Goal: Task Accomplishment & Management: Use online tool/utility

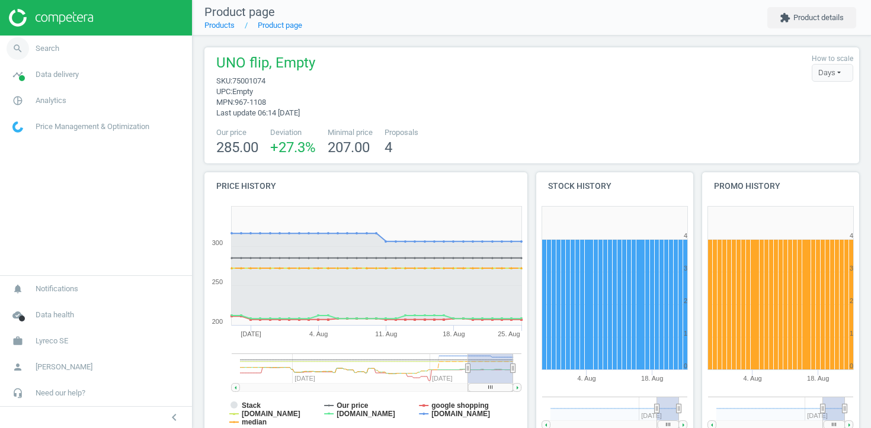
click at [97, 50] on link "search Search" at bounding box center [96, 49] width 192 height 26
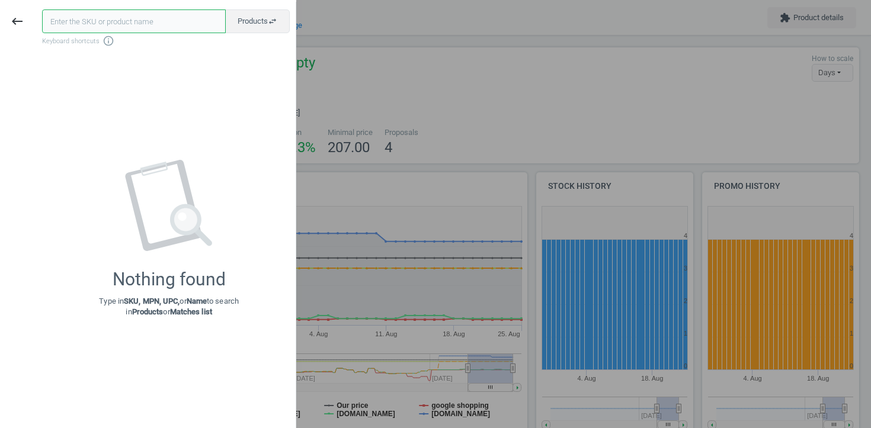
paste input "75001074"
type input "75001074"
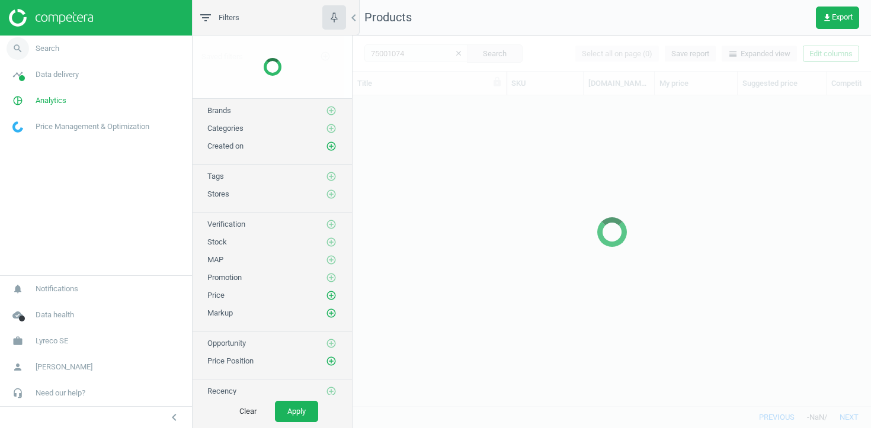
scroll to position [310, 518]
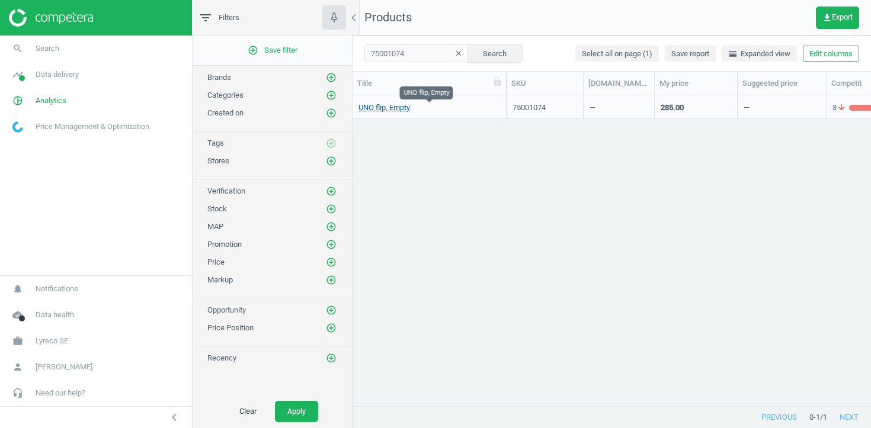
click at [403, 110] on link "UNO flip, Empty" at bounding box center [384, 107] width 52 height 11
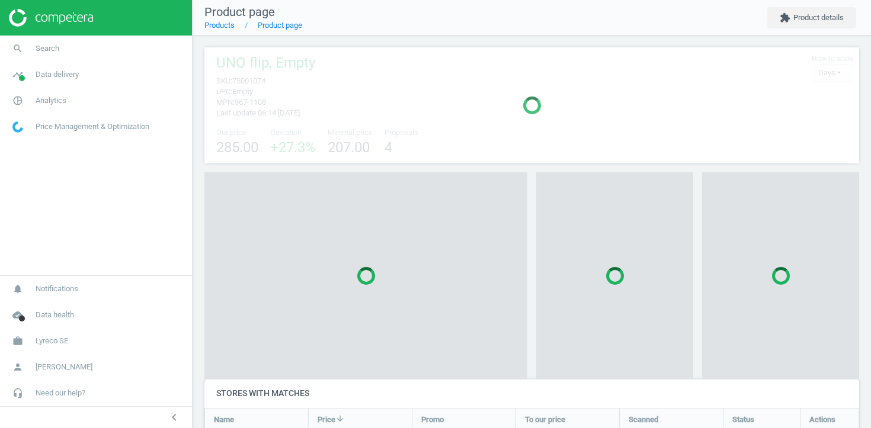
scroll to position [371, 655]
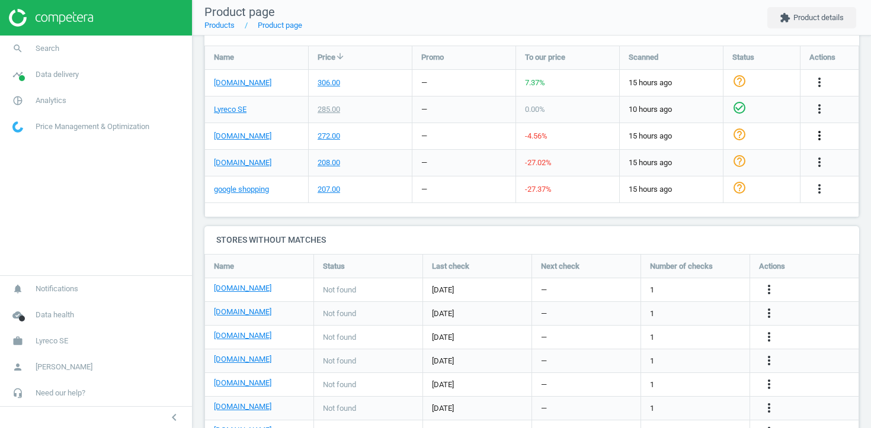
click at [820, 133] on icon "more_vert" at bounding box center [819, 136] width 14 height 14
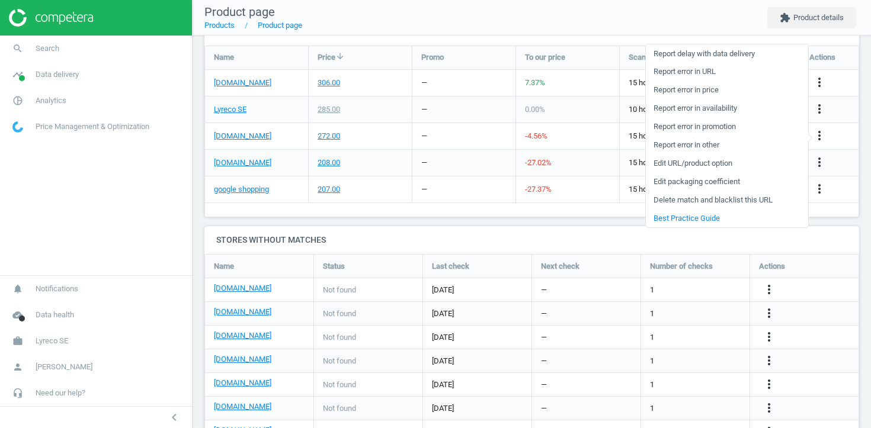
click at [717, 168] on link "Edit URL/product option" at bounding box center [727, 164] width 162 height 18
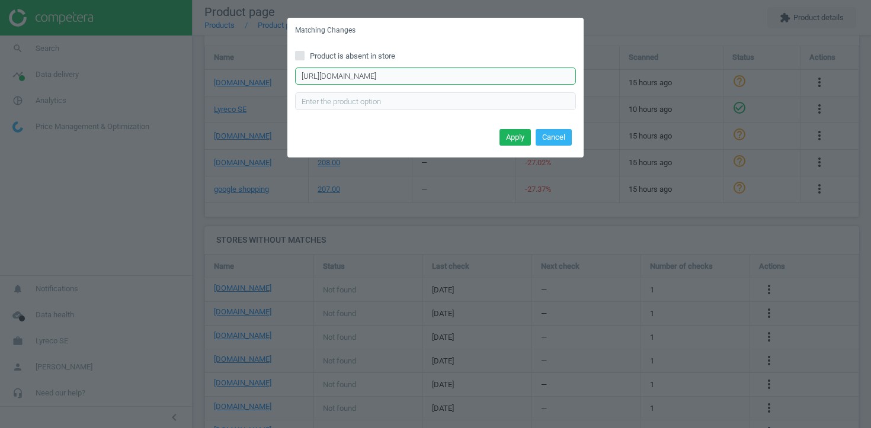
click at [483, 78] on input "[URL][DOMAIN_NAME]" at bounding box center [435, 77] width 281 height 18
paste input "uno-flip"
type input "[URL][DOMAIN_NAME]"
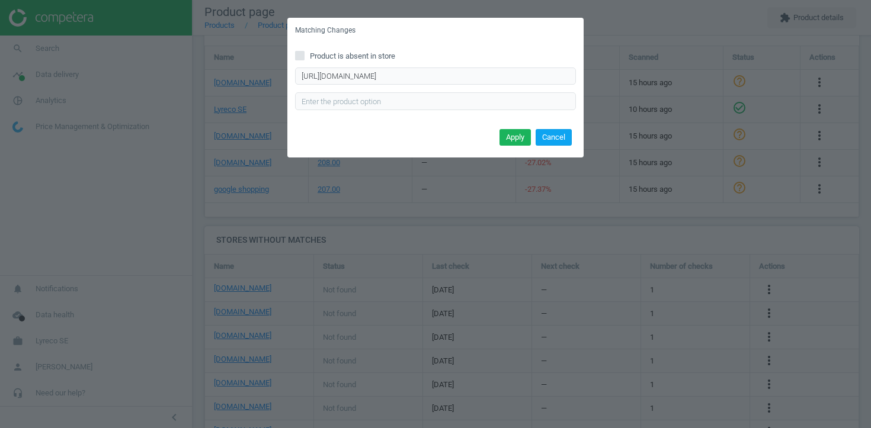
click at [553, 140] on button "Cancel" at bounding box center [553, 137] width 36 height 17
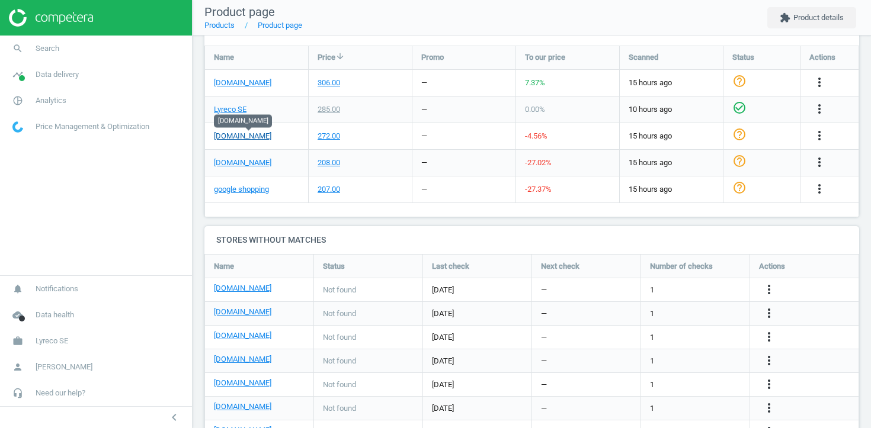
click at [271, 134] on link "[DOMAIN_NAME]" at bounding box center [242, 136] width 57 height 11
click at [818, 130] on icon "more_vert" at bounding box center [819, 136] width 14 height 14
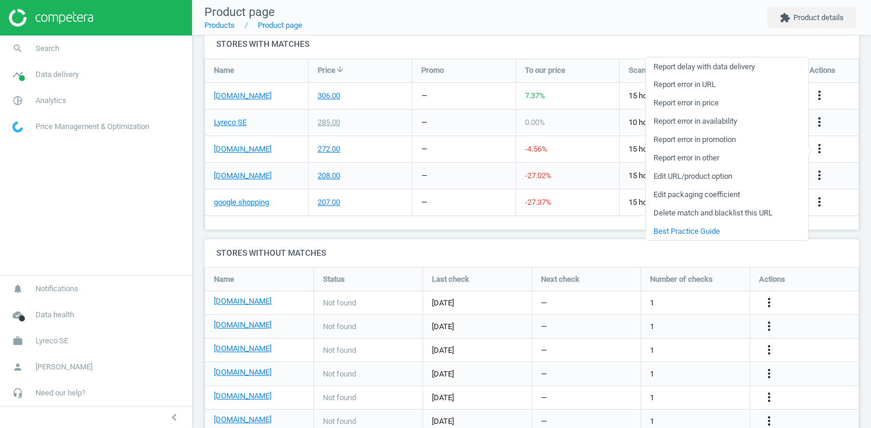
click at [741, 174] on link "Edit URL/product option" at bounding box center [727, 177] width 162 height 18
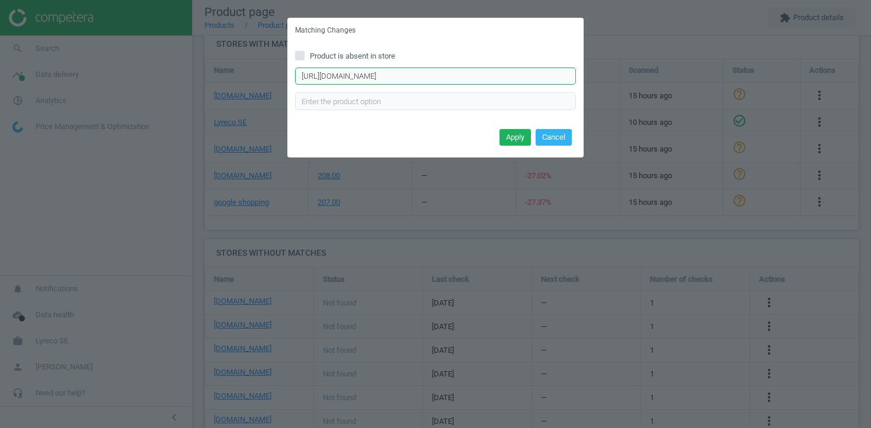
click at [467, 75] on input "[URL][DOMAIN_NAME]" at bounding box center [435, 77] width 281 height 18
paste input "uno-flip"
type input "[URL][DOMAIN_NAME]"
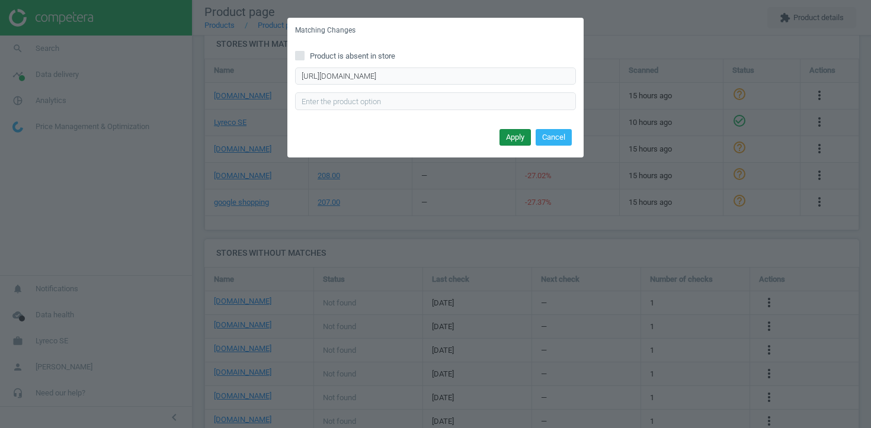
click at [504, 139] on button "Apply" at bounding box center [514, 137] width 31 height 17
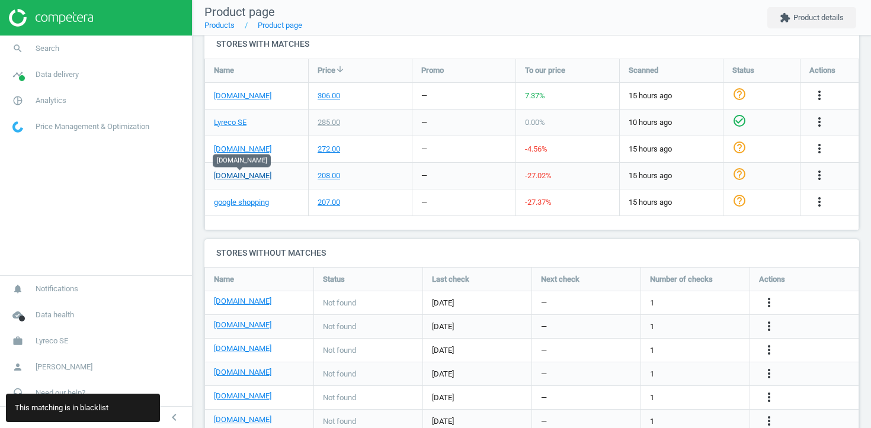
click at [238, 177] on link "[DOMAIN_NAME]" at bounding box center [242, 176] width 57 height 11
click at [240, 204] on link "google shopping" at bounding box center [241, 202] width 55 height 11
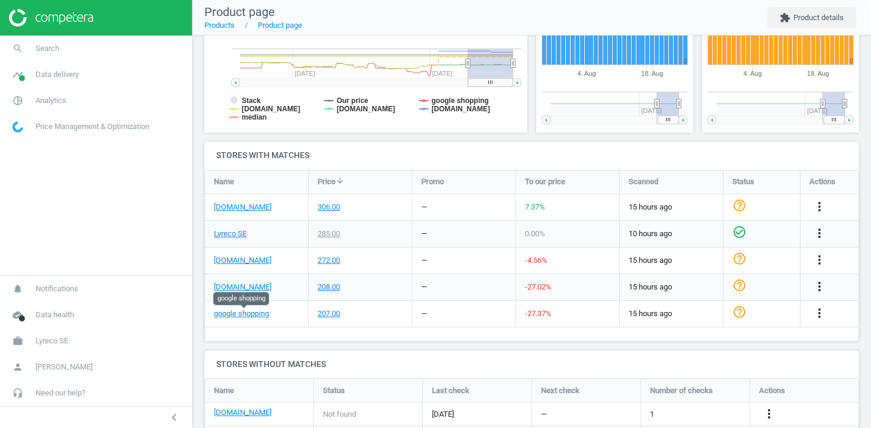
scroll to position [312, 0]
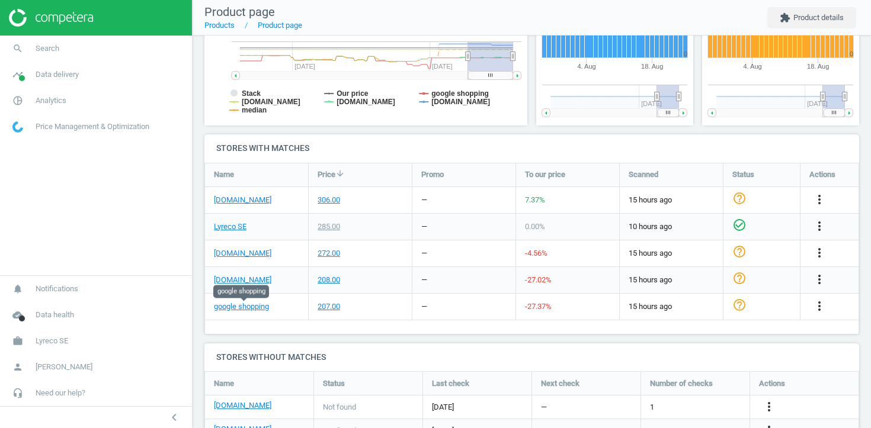
click at [830, 249] on div "more_vert" at bounding box center [820, 253] width 23 height 15
click at [824, 249] on icon "more_vert" at bounding box center [819, 253] width 14 height 14
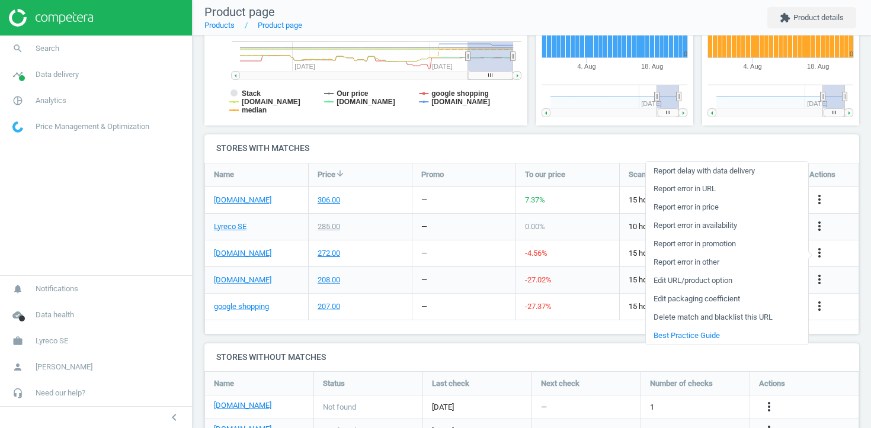
click at [751, 282] on link "Edit URL/product option" at bounding box center [727, 281] width 162 height 18
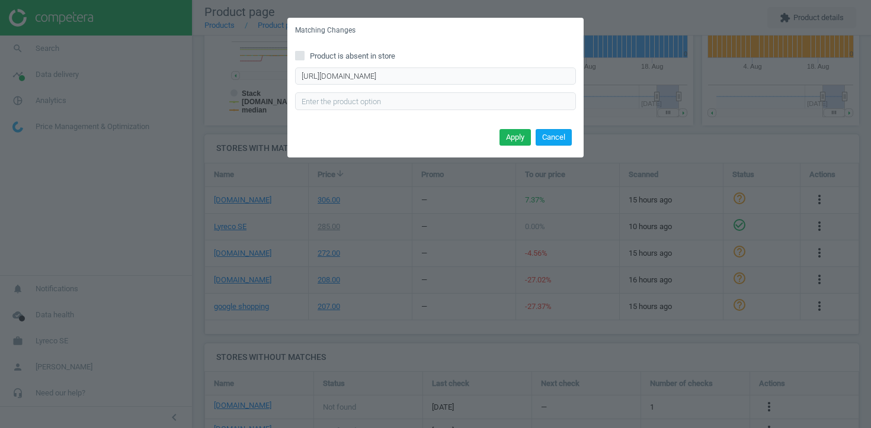
click at [561, 140] on button "Cancel" at bounding box center [553, 137] width 36 height 17
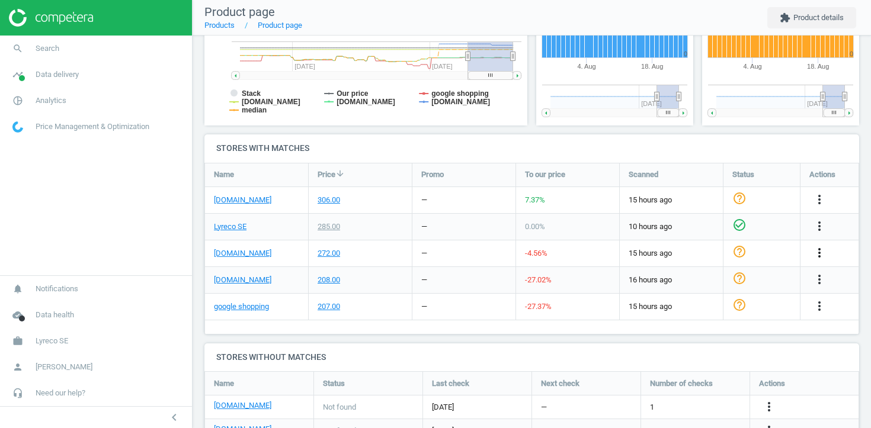
click at [820, 253] on icon "more_vert" at bounding box center [819, 253] width 14 height 14
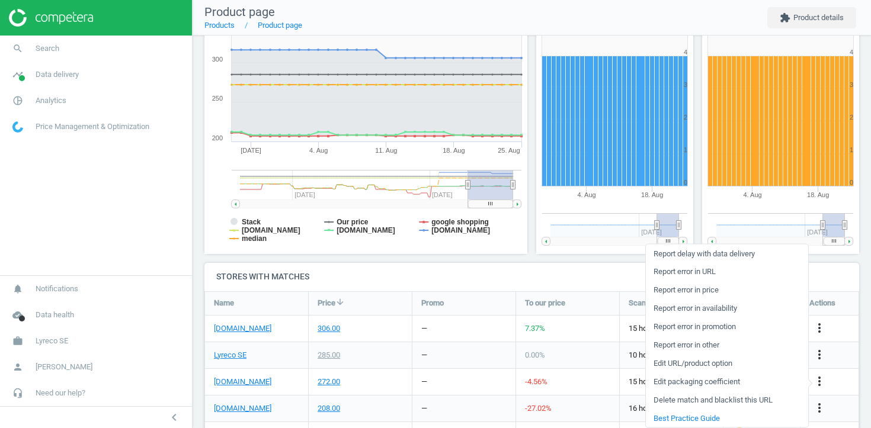
scroll to position [0, 0]
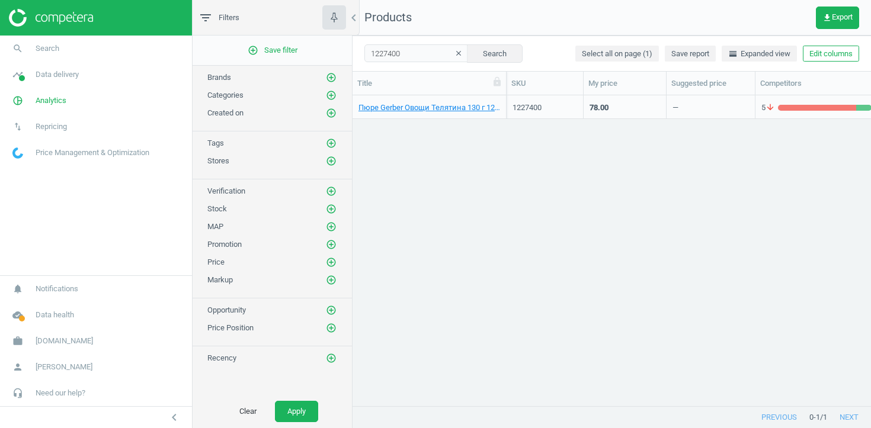
scroll to position [1, 1]
click at [45, 338] on span "Antoshka.ua" at bounding box center [64, 341] width 57 height 11
click at [547, 110] on div "1227400" at bounding box center [544, 107] width 65 height 11
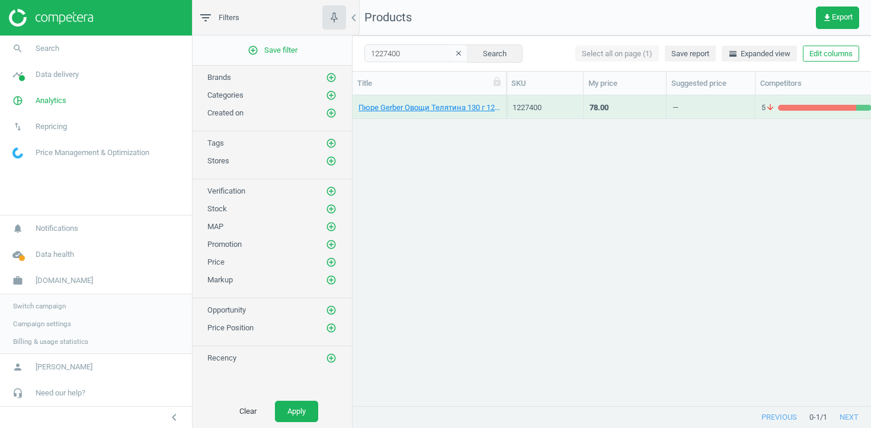
click at [547, 110] on div "1227400" at bounding box center [544, 107] width 65 height 11
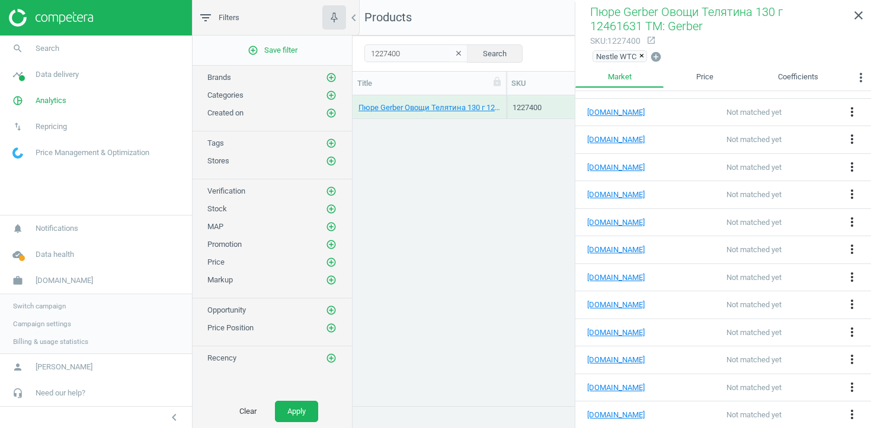
scroll to position [776, 0]
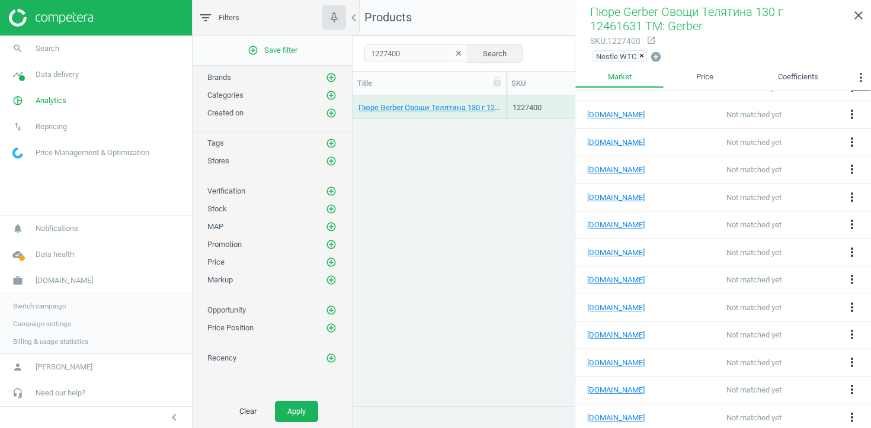
click at [862, 78] on icon "more_vert" at bounding box center [860, 77] width 14 height 14
click at [713, 72] on link "Price" at bounding box center [704, 78] width 82 height 20
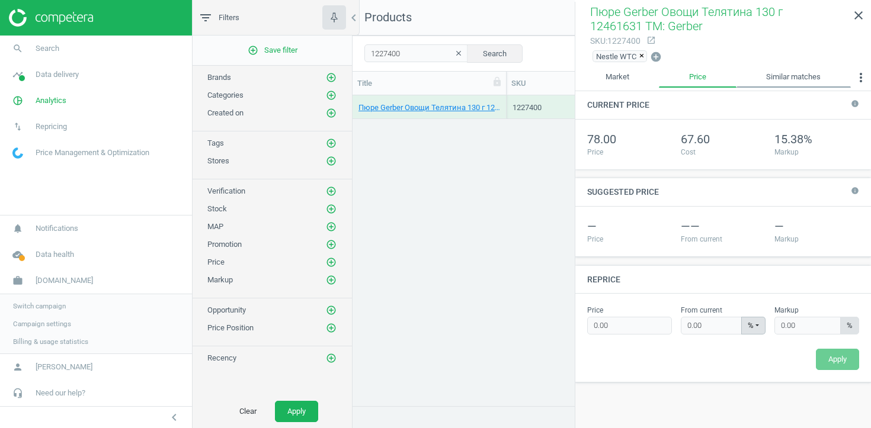
click at [787, 75] on link "Similar matches" at bounding box center [793, 78] width 114 height 20
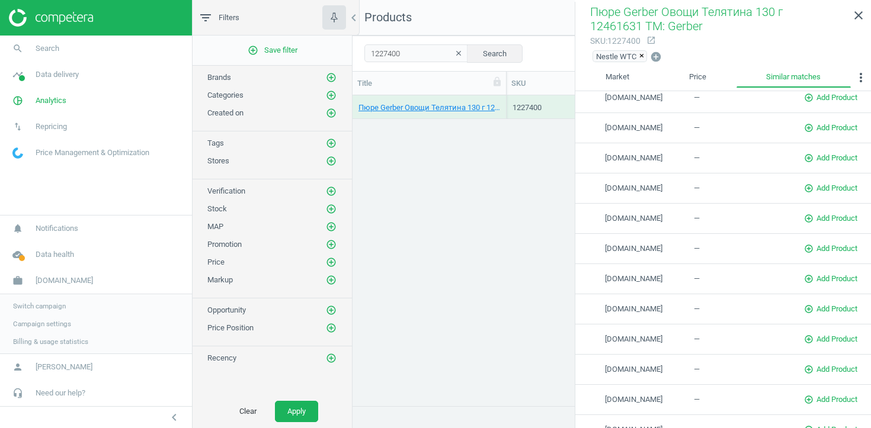
scroll to position [0, 0]
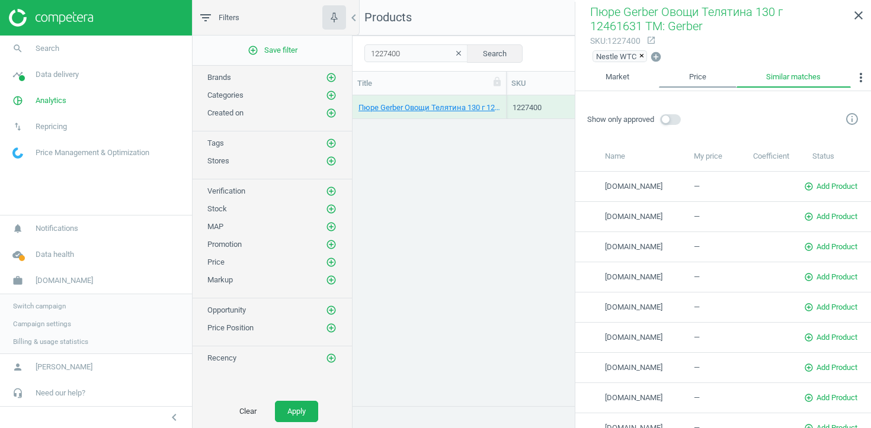
click at [701, 81] on link "Price" at bounding box center [697, 78] width 77 height 20
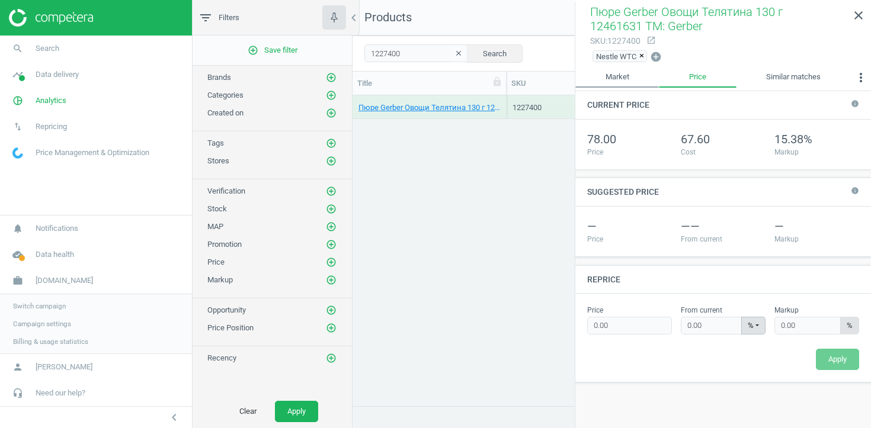
click at [628, 73] on link "Market" at bounding box center [617, 78] width 84 height 20
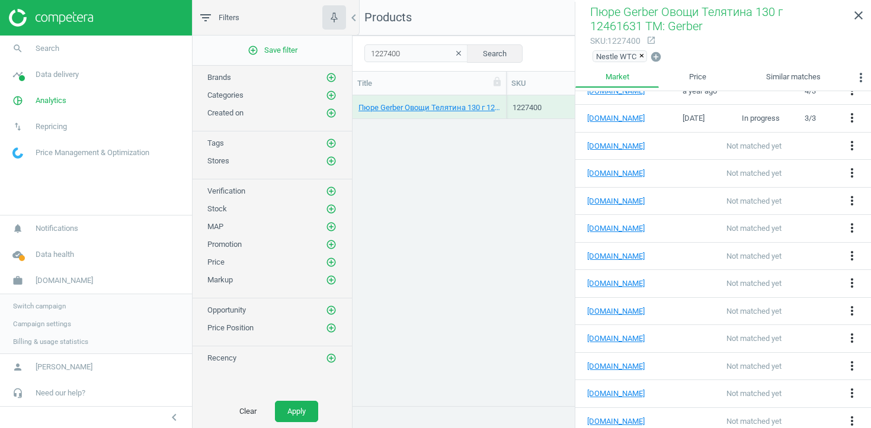
scroll to position [776, 0]
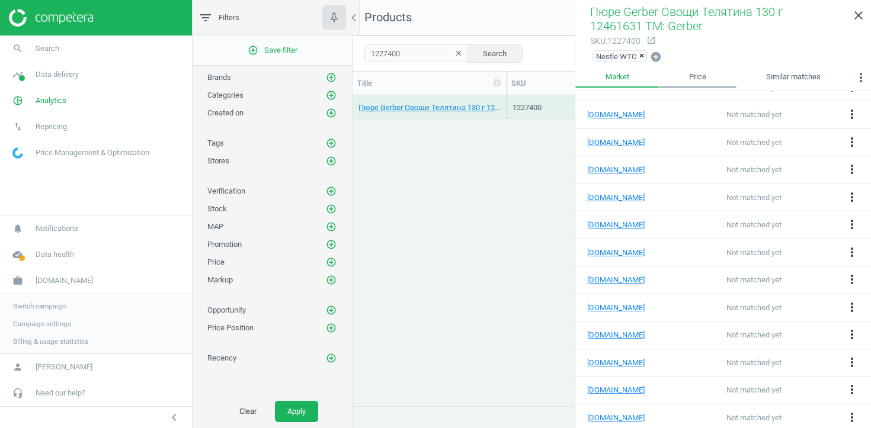
click at [678, 81] on link "Price" at bounding box center [697, 78] width 77 height 20
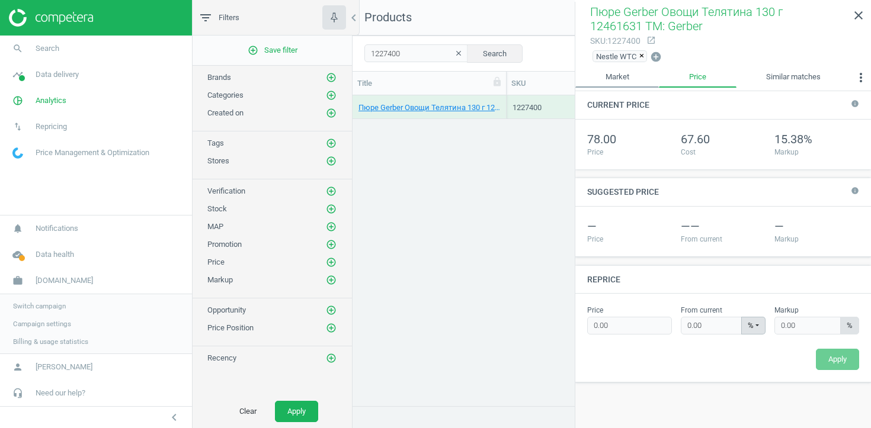
click at [624, 82] on link "Market" at bounding box center [617, 78] width 84 height 20
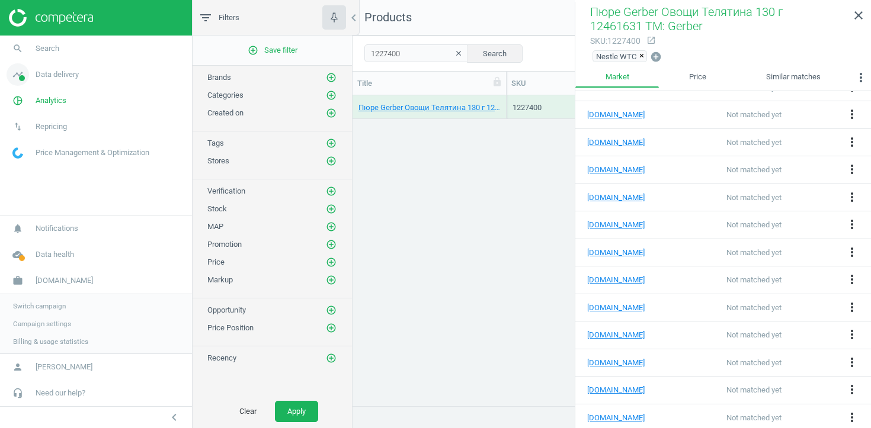
click at [62, 84] on link "timeline Data delivery" at bounding box center [96, 75] width 192 height 26
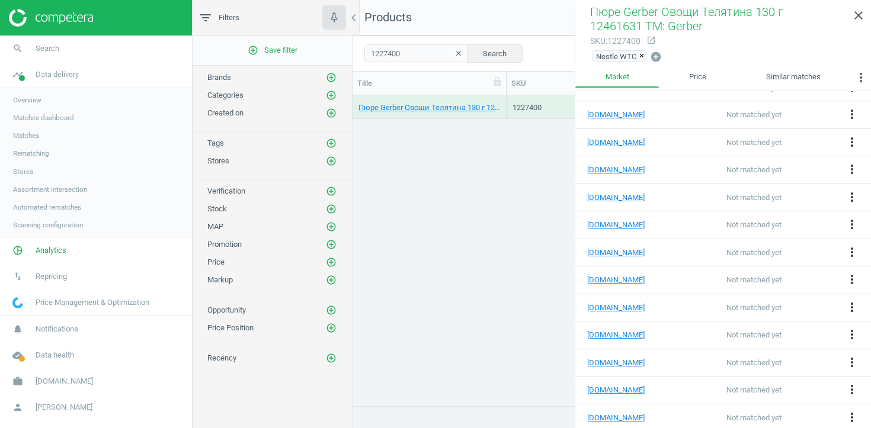
click at [12, 174] on link "Stores" at bounding box center [96, 172] width 192 height 18
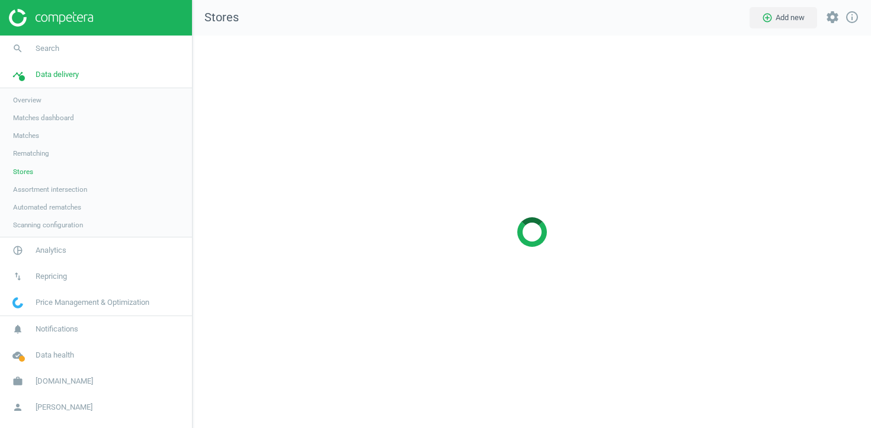
scroll to position [393, 679]
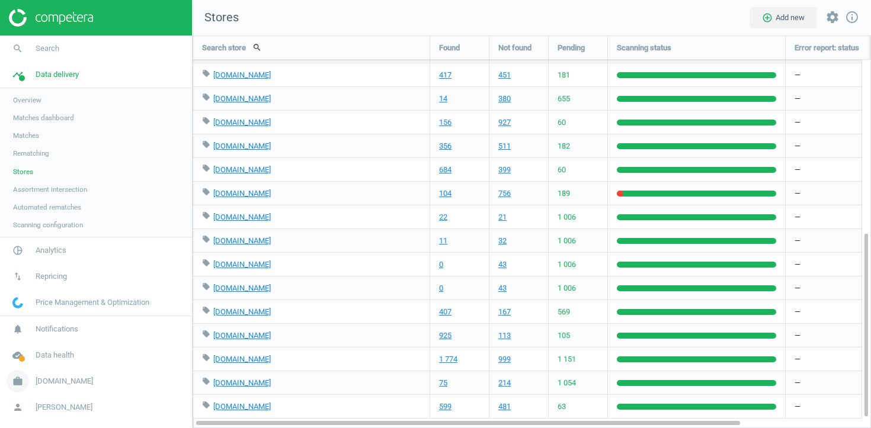
click at [55, 388] on link "work Antoshka.ua" at bounding box center [96, 381] width 192 height 26
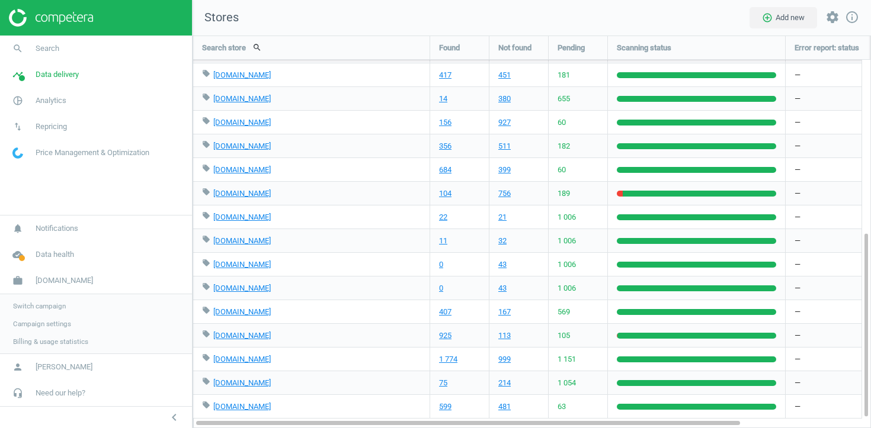
click at [50, 326] on span "Campaign settings" at bounding box center [42, 323] width 58 height 9
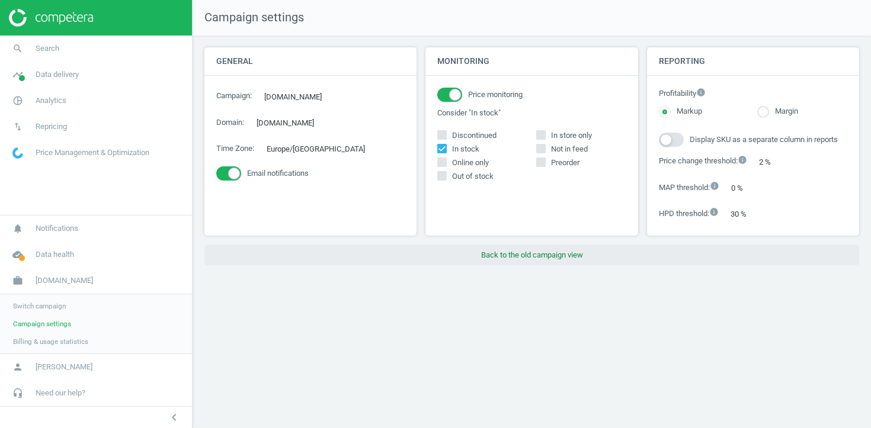
click at [473, 264] on button "Back to the old campaign view" at bounding box center [531, 255] width 654 height 21
click at [522, 259] on button "Back to the old campaign view" at bounding box center [531, 255] width 654 height 21
